Goal: Check status: Check status

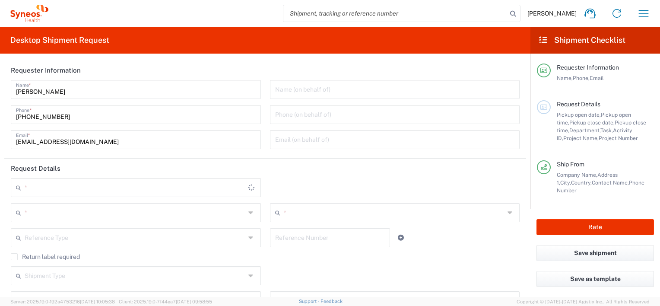
type input "8200"
type input "[GEOGRAPHIC_DATA]"
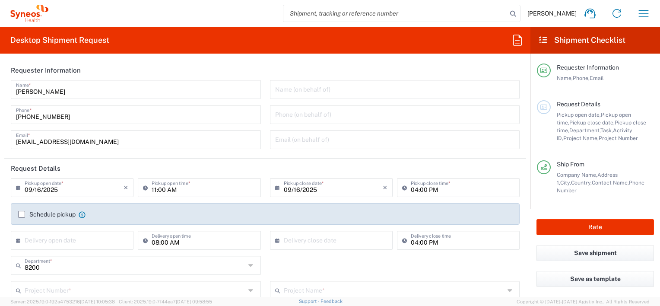
type input "Syneos Health K.K."
click at [645, 10] on icon "button" at bounding box center [644, 13] width 10 height 6
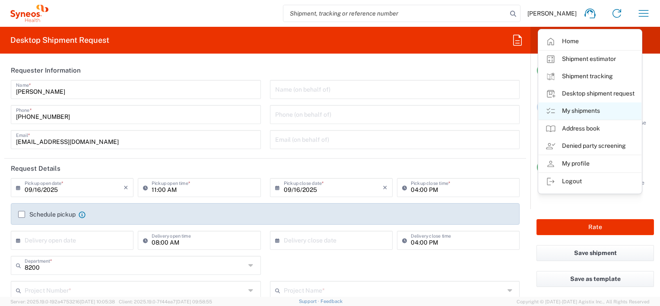
click at [585, 112] on link "My shipments" at bounding box center [590, 110] width 103 height 17
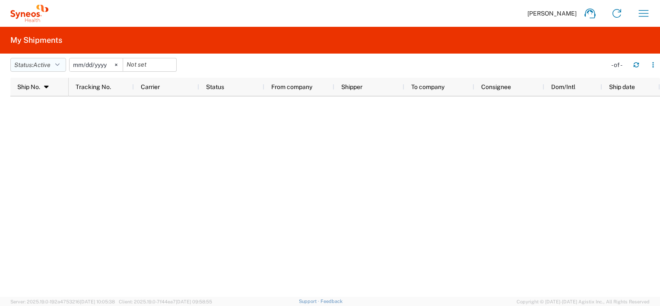
click at [60, 64] on icon "button" at bounding box center [57, 65] width 4 height 6
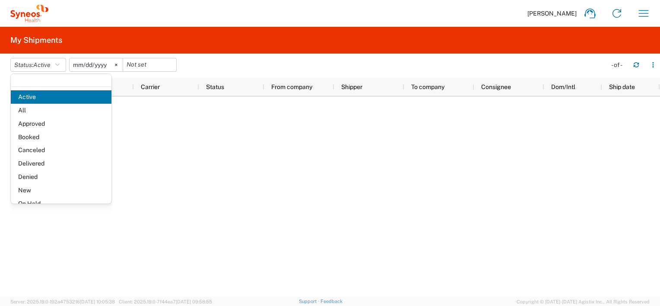
click at [47, 134] on span "Booked" at bounding box center [61, 137] width 101 height 13
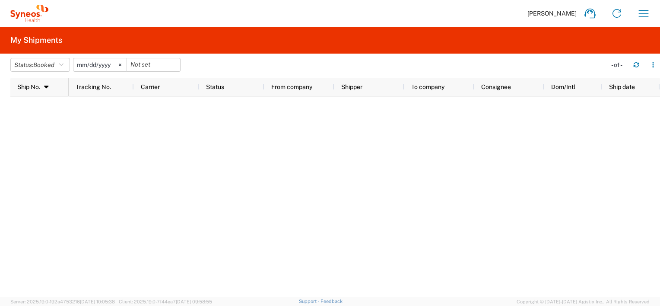
click at [125, 66] on input "[DATE]" at bounding box center [99, 64] width 53 height 13
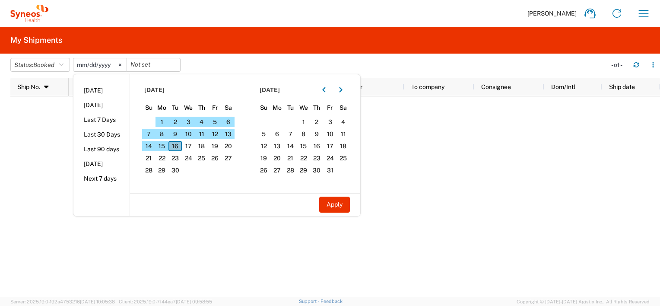
click at [182, 146] on span "16" at bounding box center [175, 146] width 13 height 10
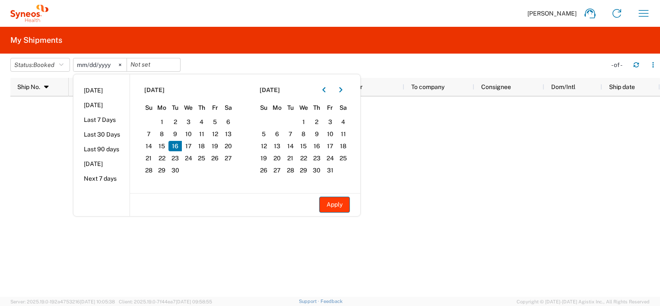
click at [337, 206] on button "Apply" at bounding box center [334, 205] width 31 height 16
type input "[DATE]"
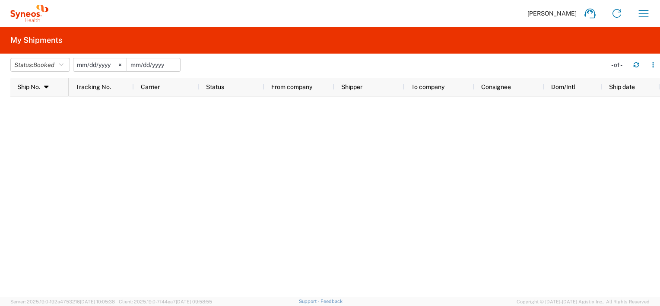
click at [174, 66] on input "date" at bounding box center [153, 64] width 53 height 13
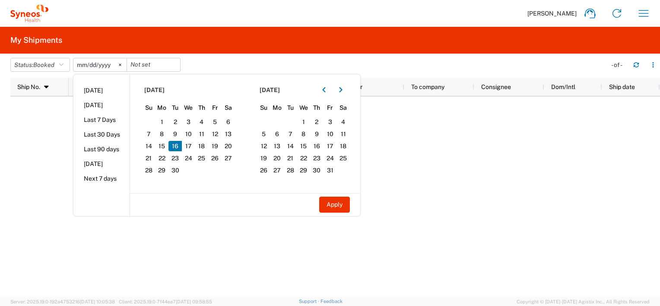
click at [424, 173] on div at bounding box center [365, 196] width 592 height 201
